Goal: Navigation & Orientation: Find specific page/section

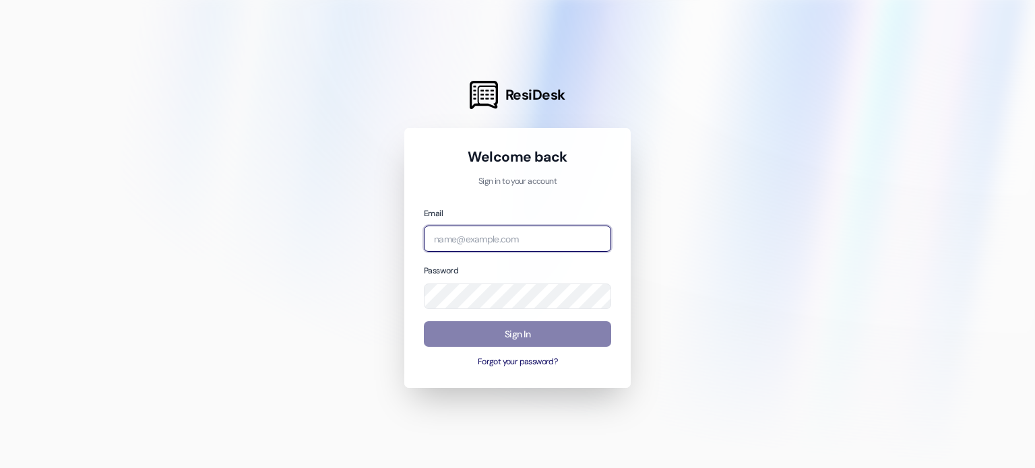
type input "[EMAIL_ADDRESS][DOMAIN_NAME]"
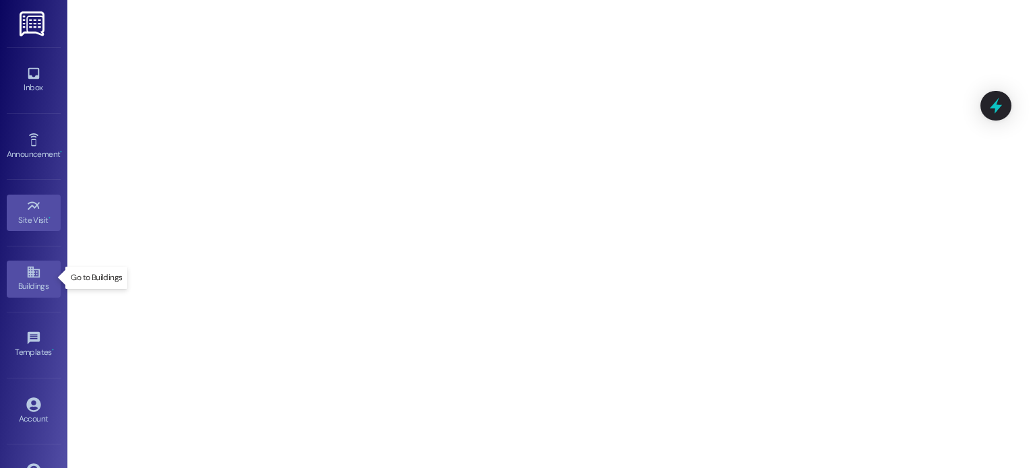
click at [51, 280] on div "Buildings" at bounding box center [33, 286] width 67 height 13
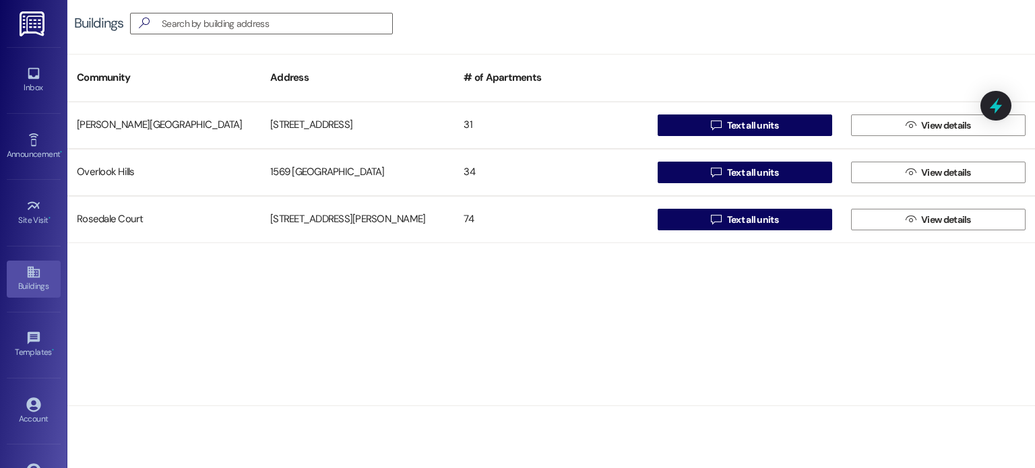
click at [35, 32] on img at bounding box center [34, 23] width 28 height 25
click at [32, 87] on div "Inbox" at bounding box center [33, 87] width 67 height 13
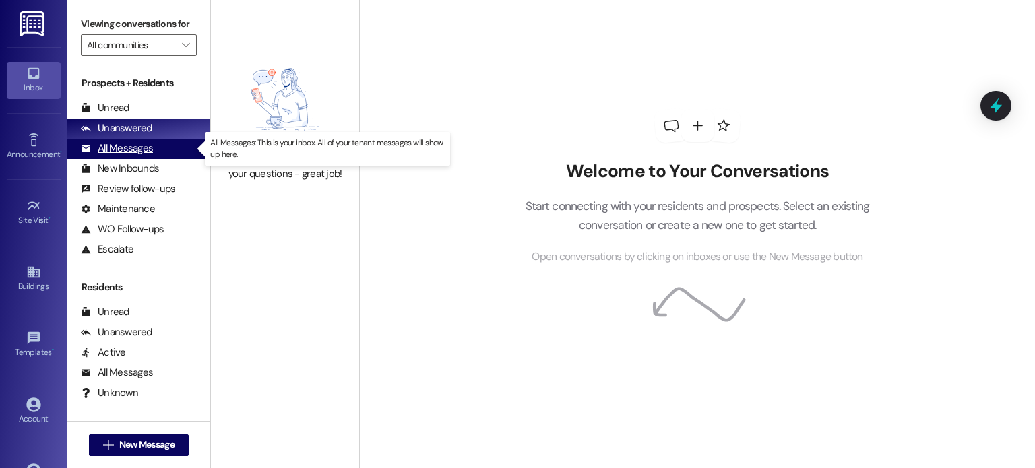
click at [125, 146] on div "All Messages" at bounding box center [117, 149] width 72 height 14
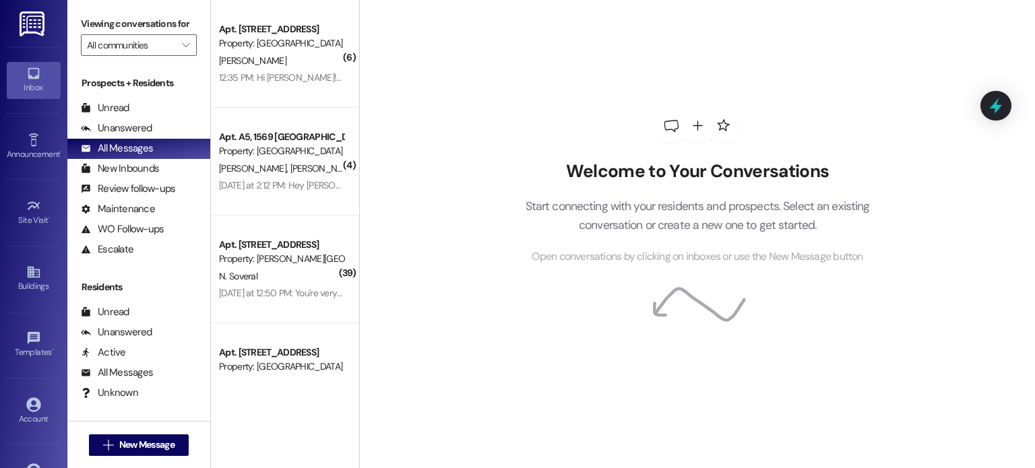
click at [528, 26] on div "Welcome to Your Conversations Start connecting with your residents and prospect…" at bounding box center [697, 187] width 404 height 375
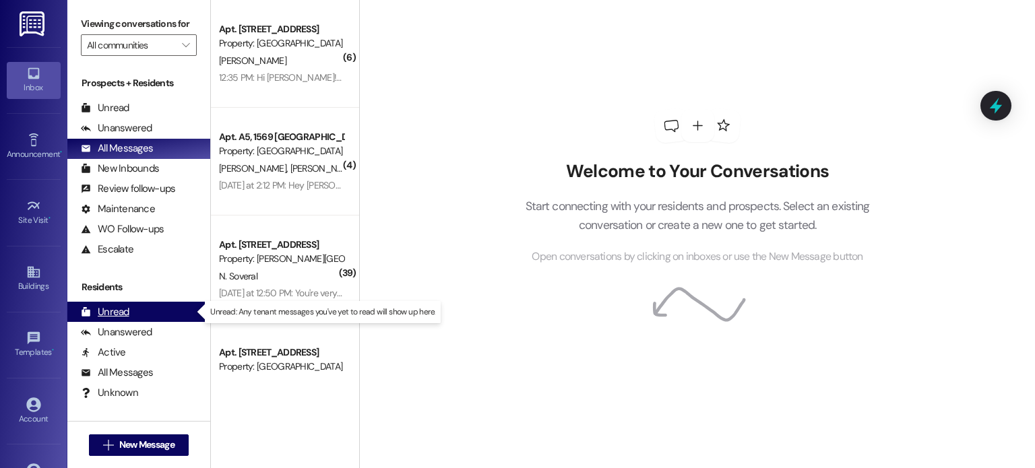
click at [147, 312] on div "Unread (0)" at bounding box center [138, 312] width 143 height 20
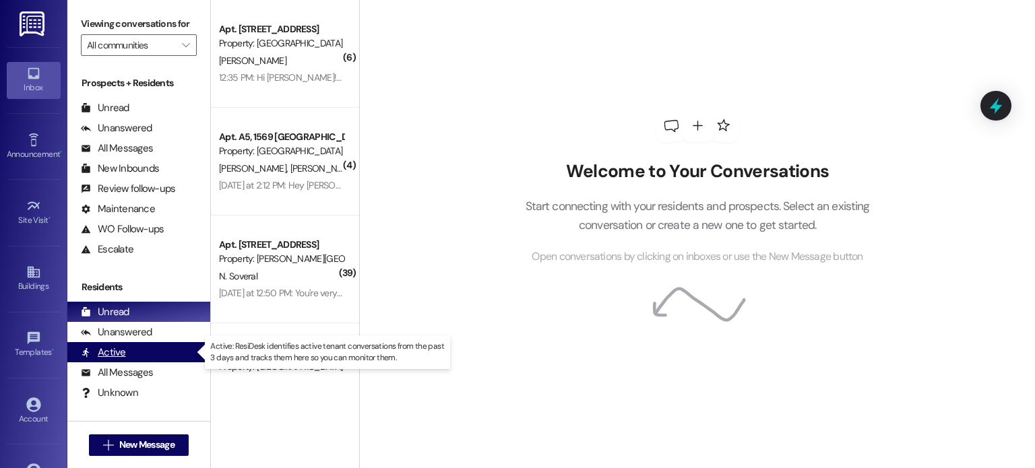
click at [137, 359] on div "Active (undefined)" at bounding box center [138, 352] width 143 height 20
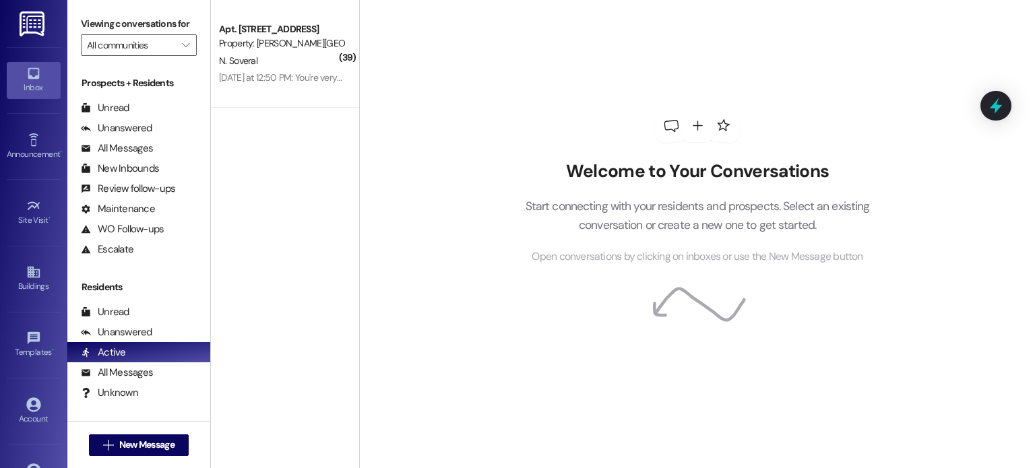
scroll to position [39, 0]
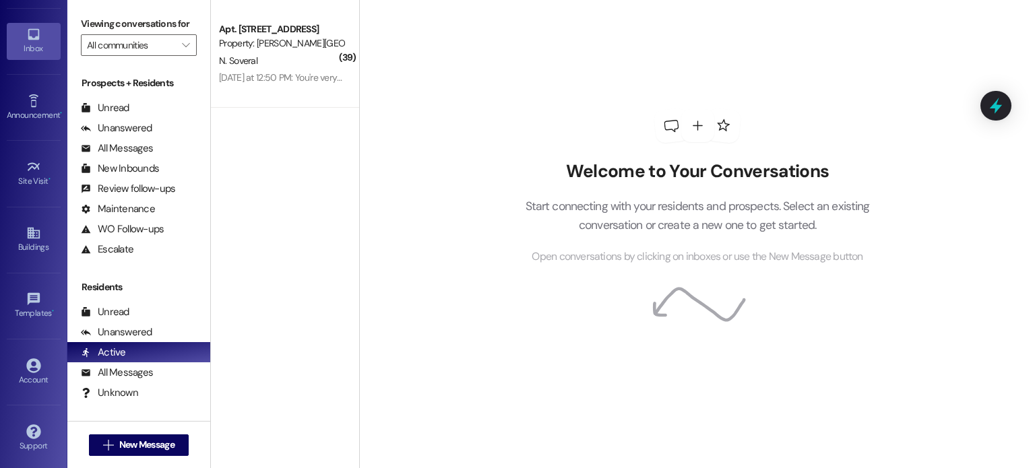
click at [67, 15] on div "Inbox Go to Inbox Announcement • Send A Text Announcement Site Visit • Go to Si…" at bounding box center [33, 234] width 67 height 468
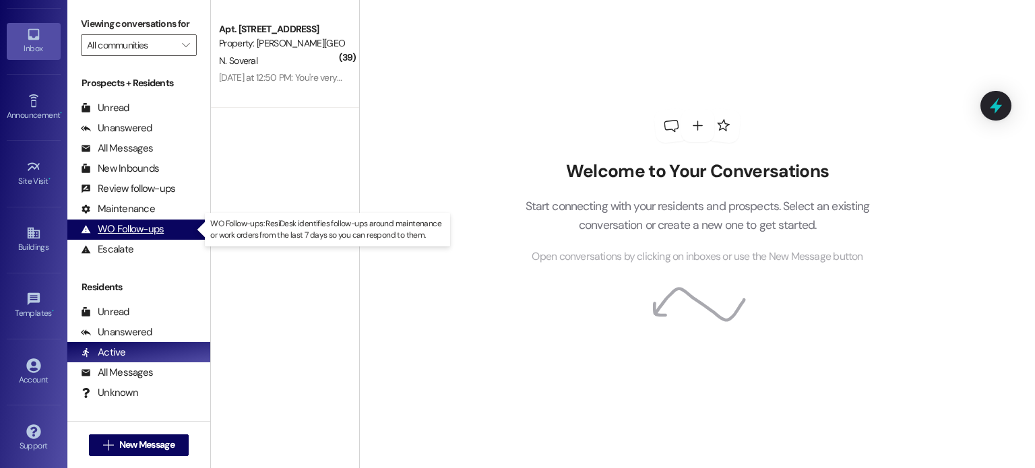
click at [135, 234] on div "WO Follow-ups" at bounding box center [122, 229] width 83 height 14
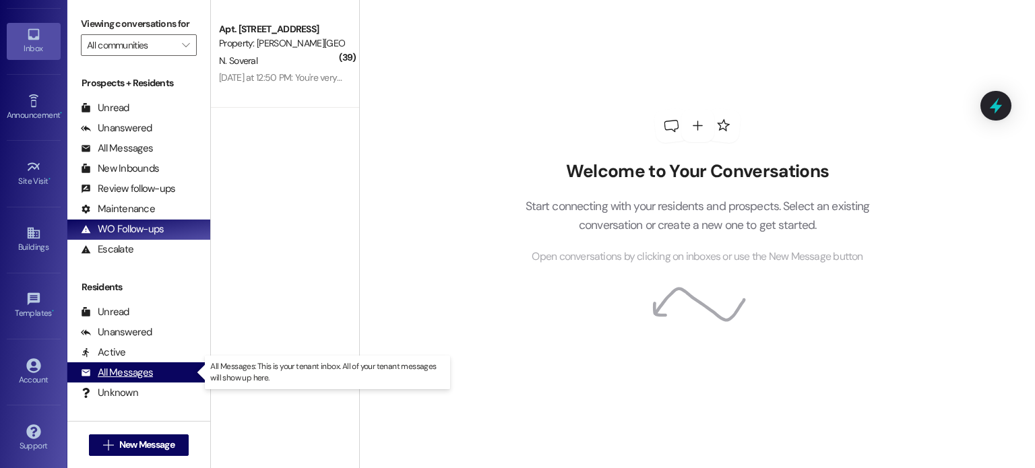
click at [132, 367] on div "All Messages" at bounding box center [117, 373] width 72 height 14
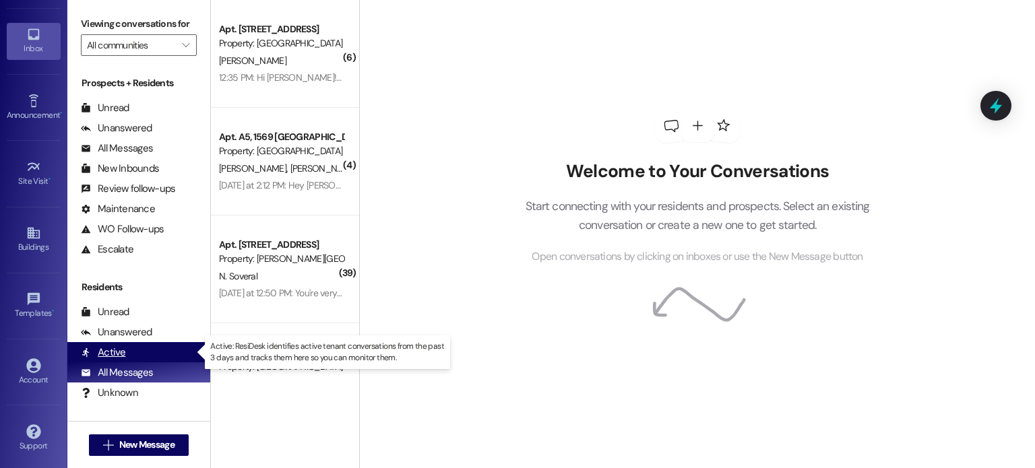
click at [104, 352] on div "Active" at bounding box center [103, 353] width 45 height 14
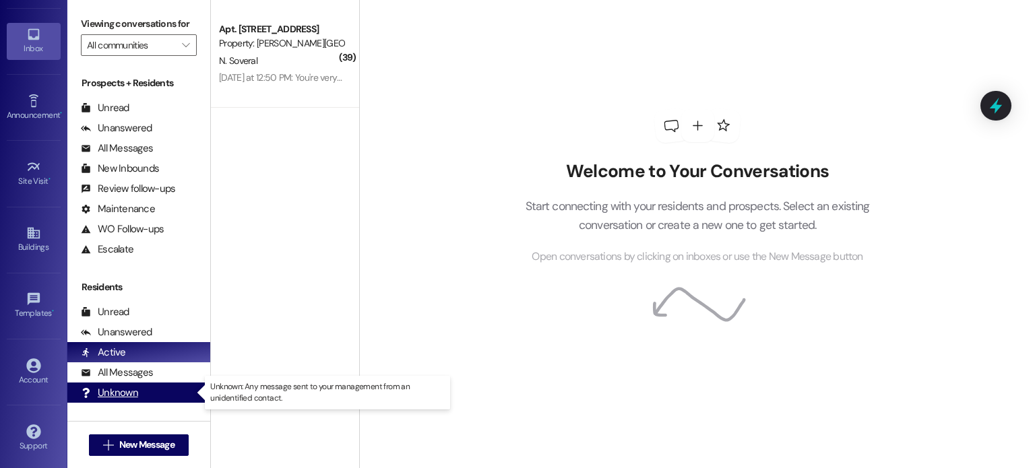
click at [121, 393] on div "Unknown" at bounding box center [109, 393] width 57 height 14
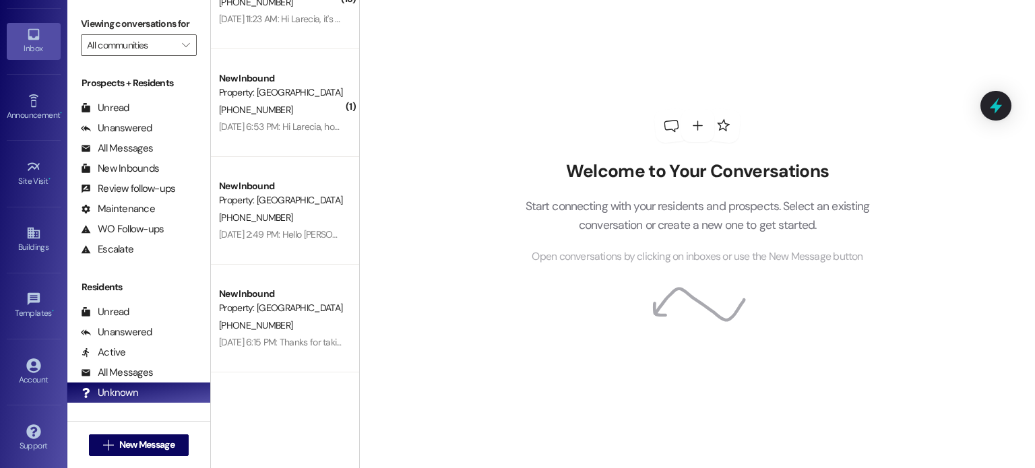
scroll to position [0, 0]
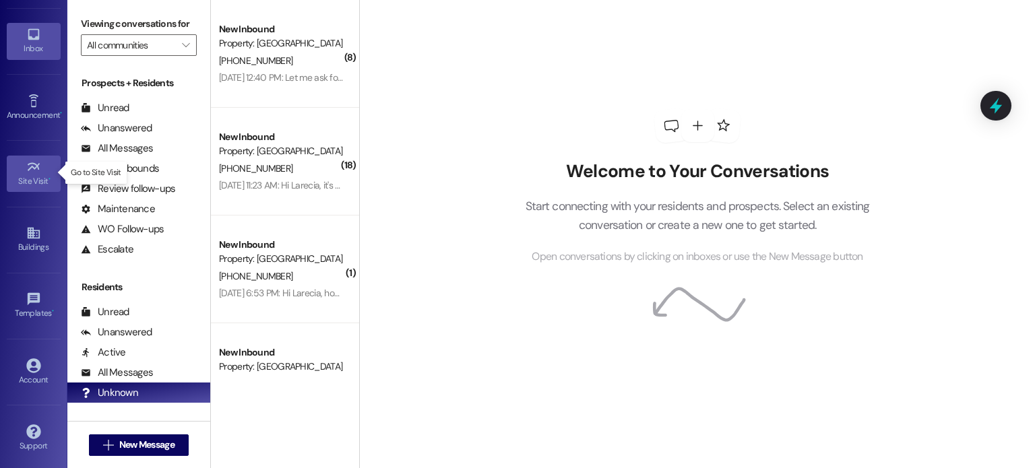
click at [40, 170] on link "Site Visit •" at bounding box center [34, 174] width 54 height 36
